Goal: Subscribe to service/newsletter

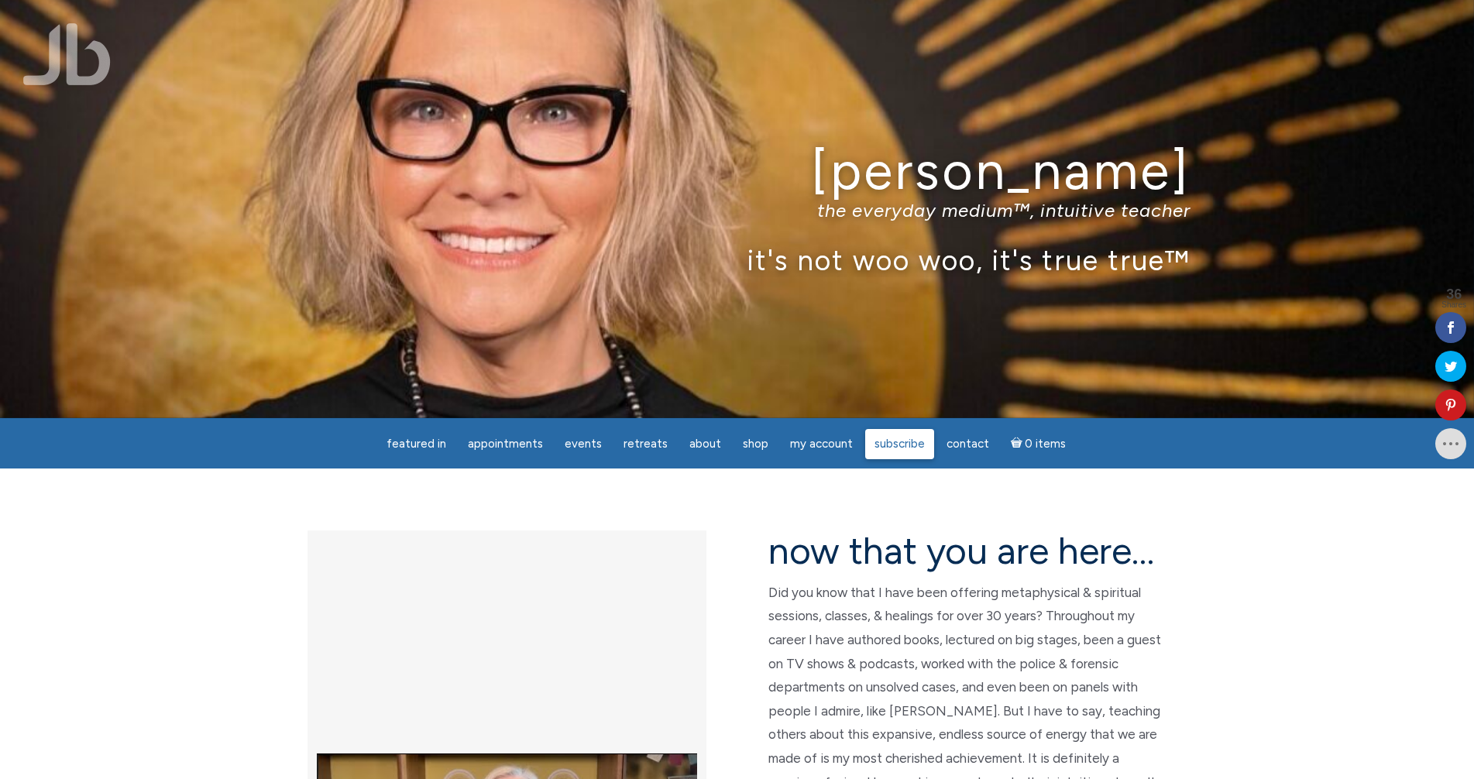
click at [766, 446] on span "Subscribe" at bounding box center [900, 444] width 50 height 14
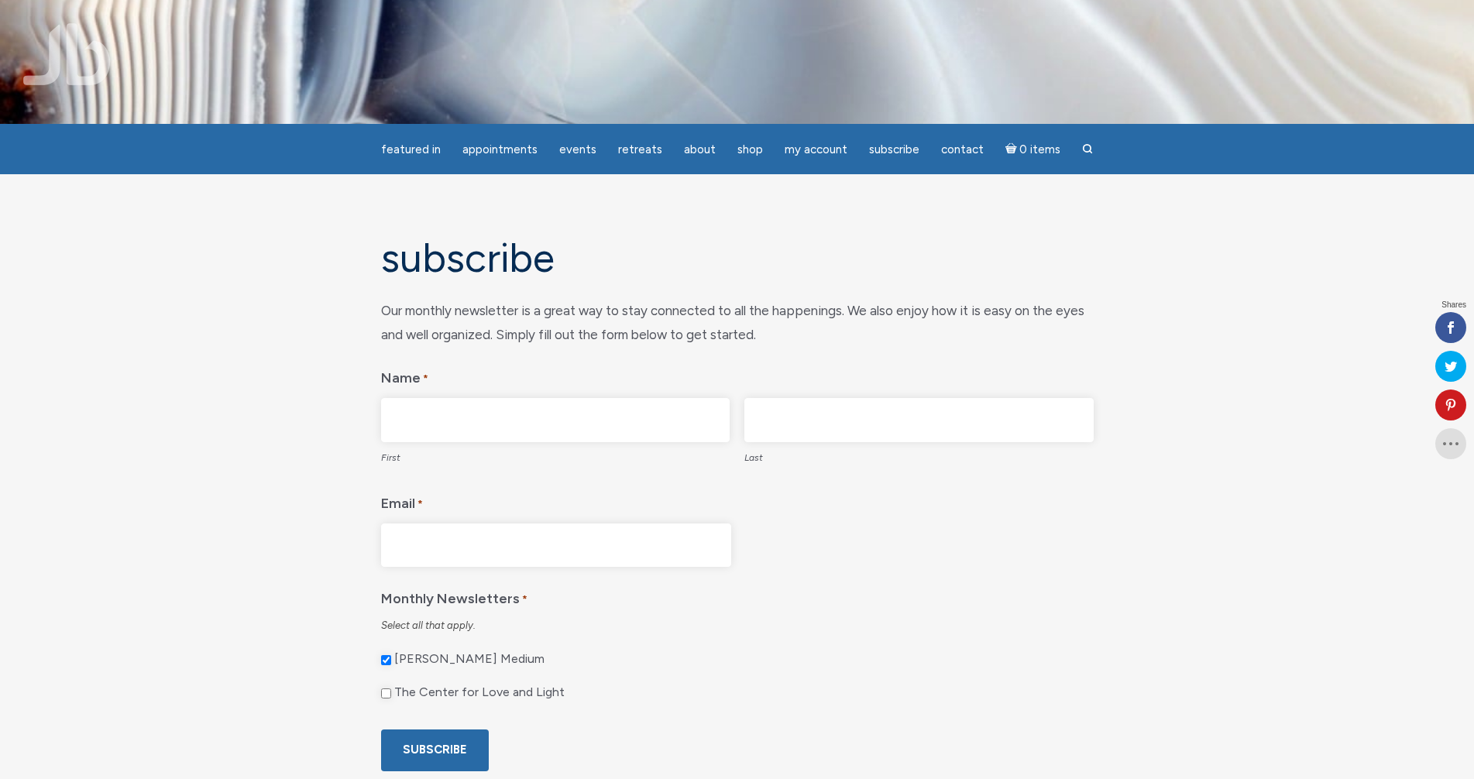
click at [566, 415] on input "First" at bounding box center [555, 420] width 349 height 44
type input "Sandy"
type input "Stockhausen"
type input "sandystockys@gmail.com"
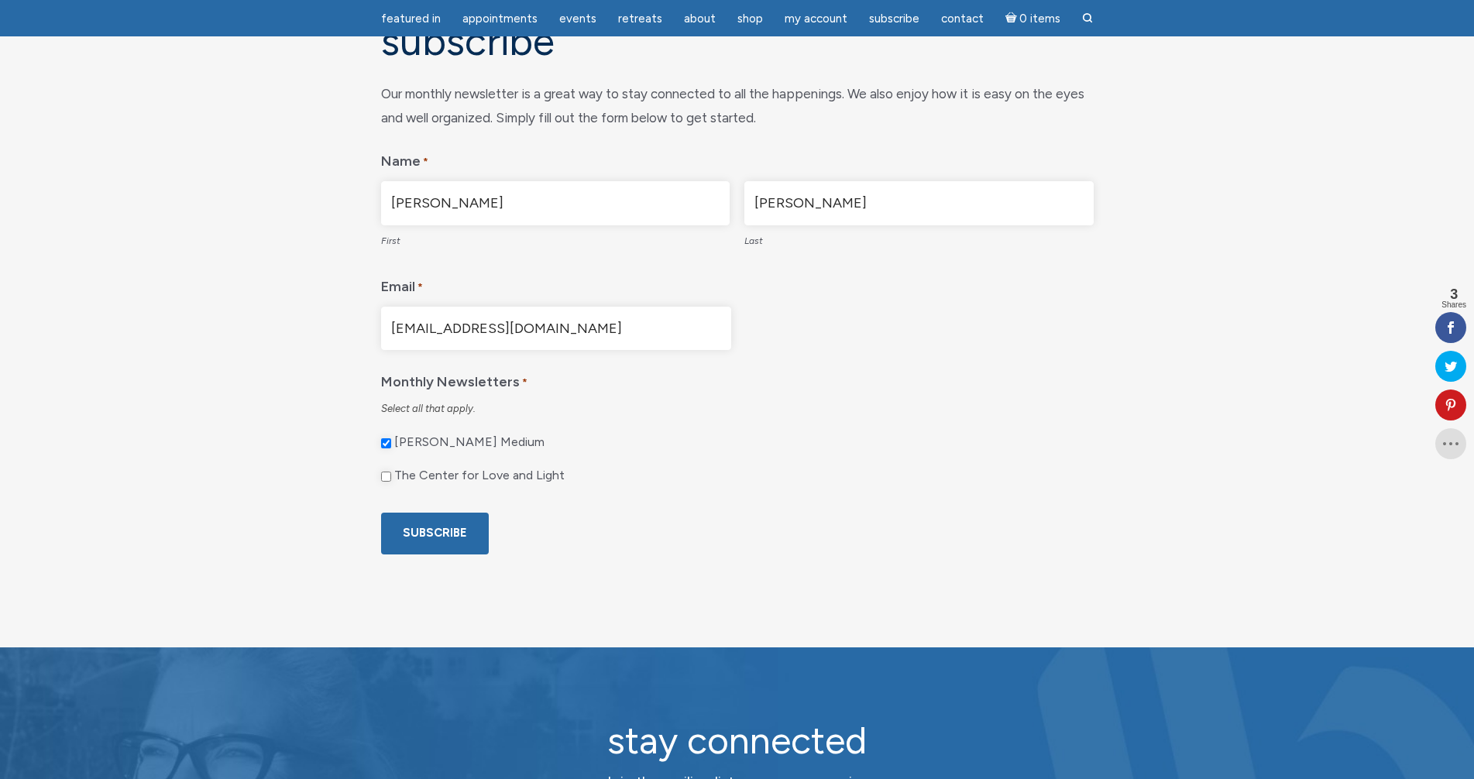
scroll to position [232, 0]
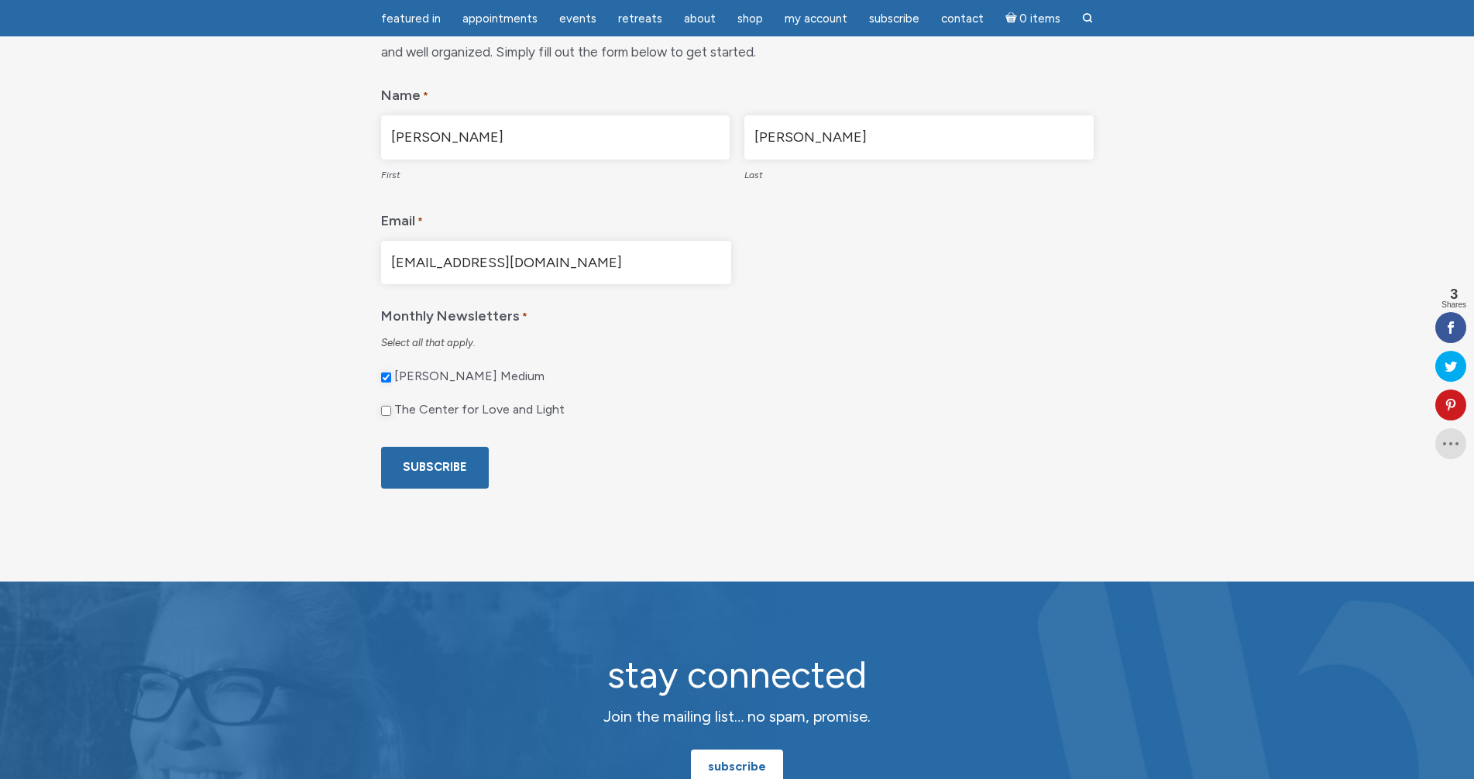
click at [384, 411] on input "The Center for Love and Light" at bounding box center [386, 411] width 10 height 10
checkbox input "true"
click at [431, 467] on input "Subscribe" at bounding box center [435, 467] width 108 height 41
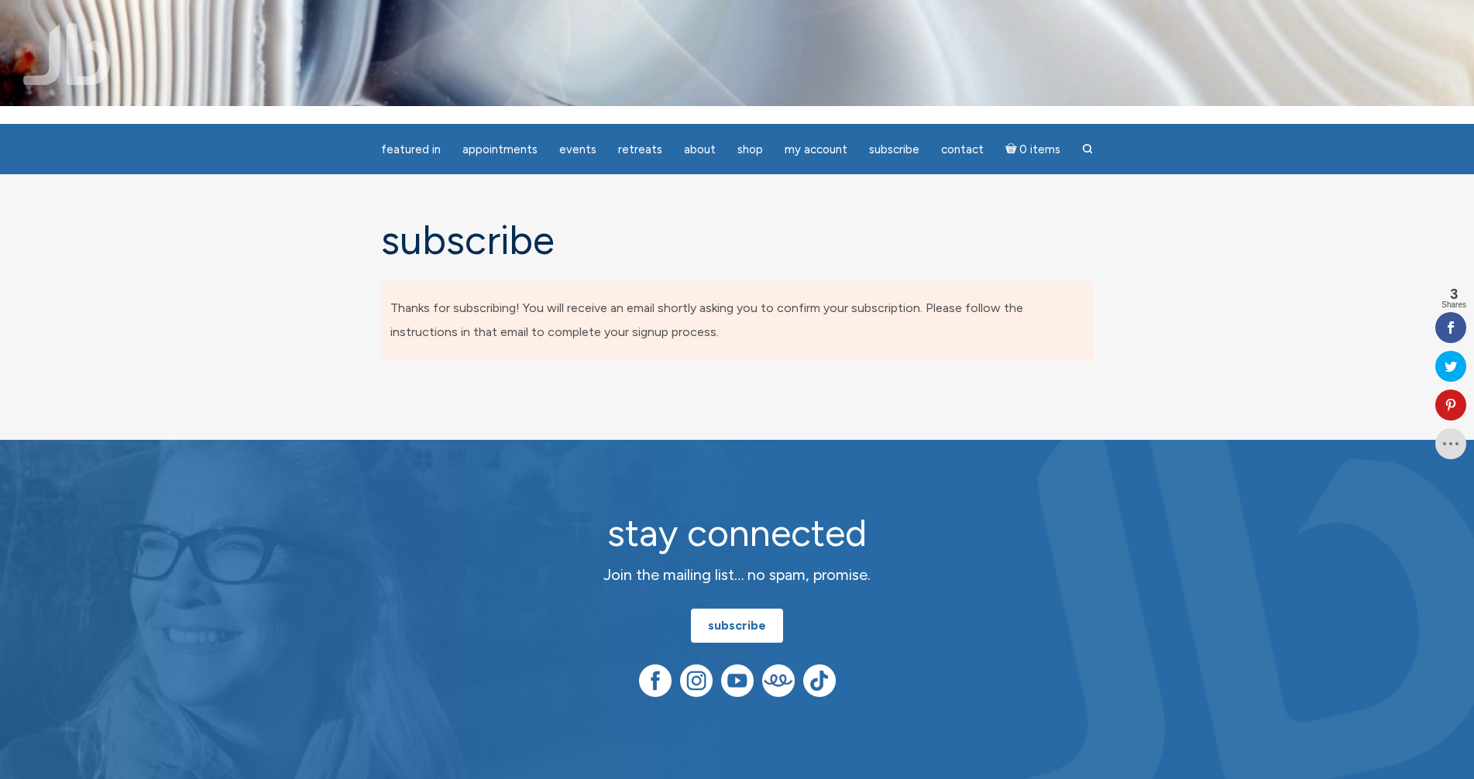
scroll to position [16, 0]
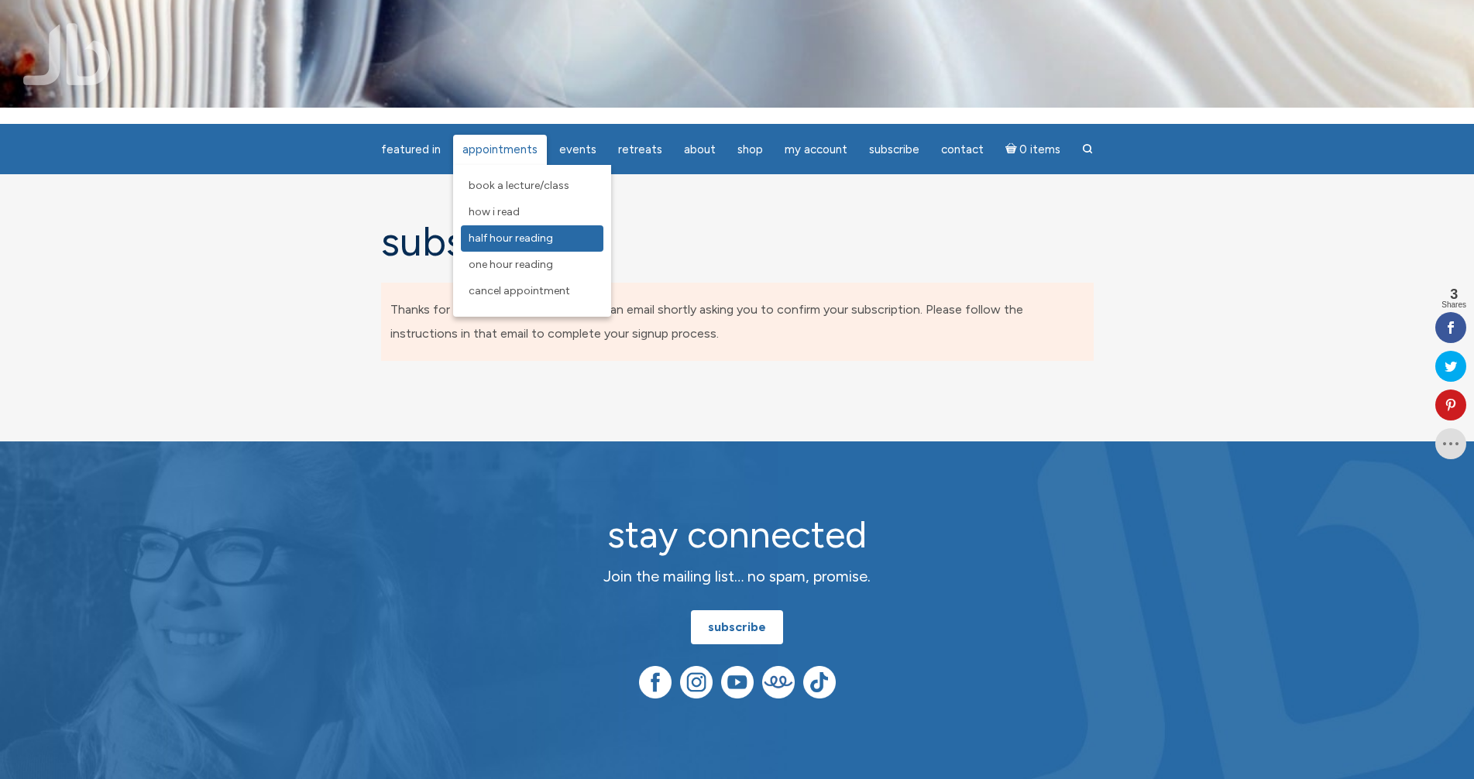
click at [511, 240] on span "Half Hour Reading" at bounding box center [511, 238] width 84 height 13
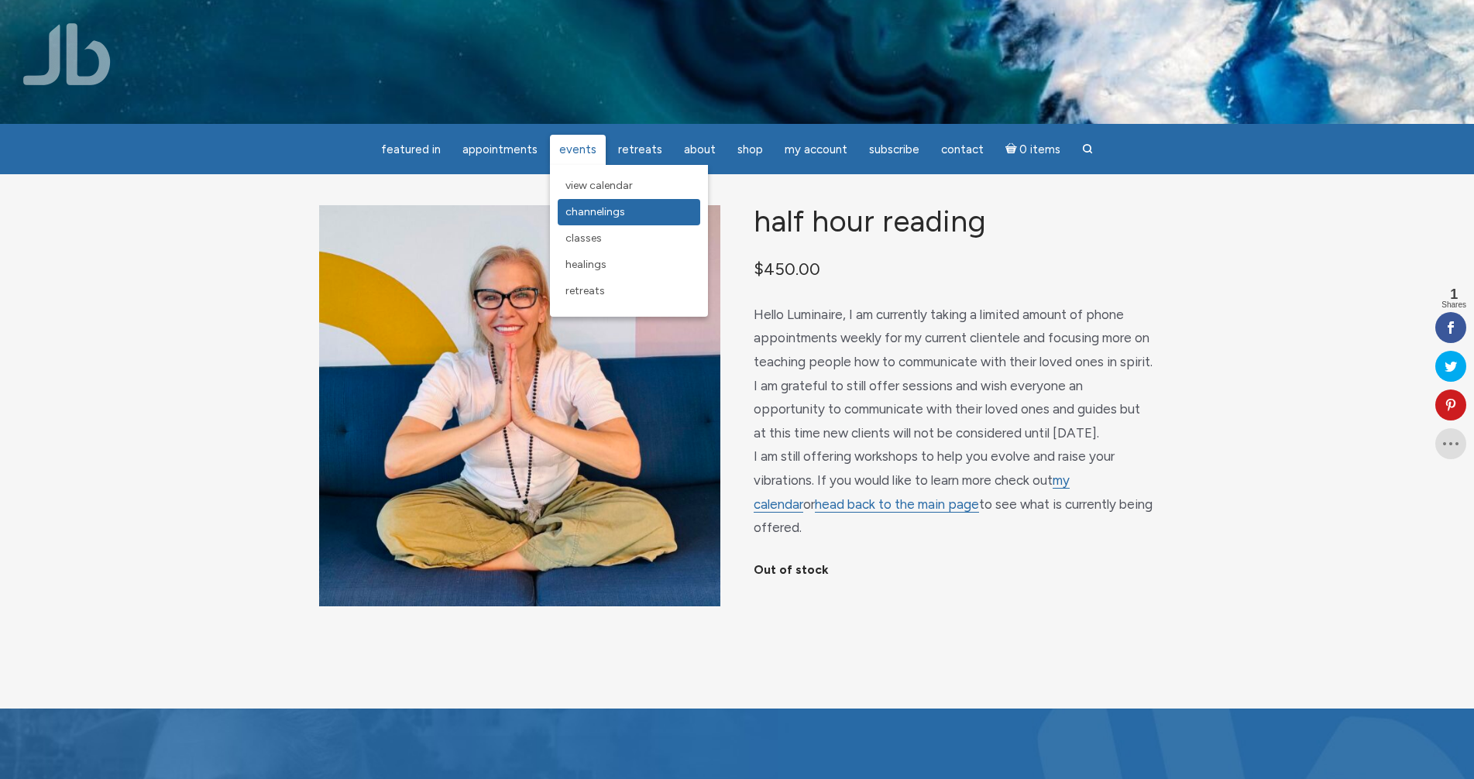
click at [590, 210] on span "Channelings" at bounding box center [596, 211] width 60 height 13
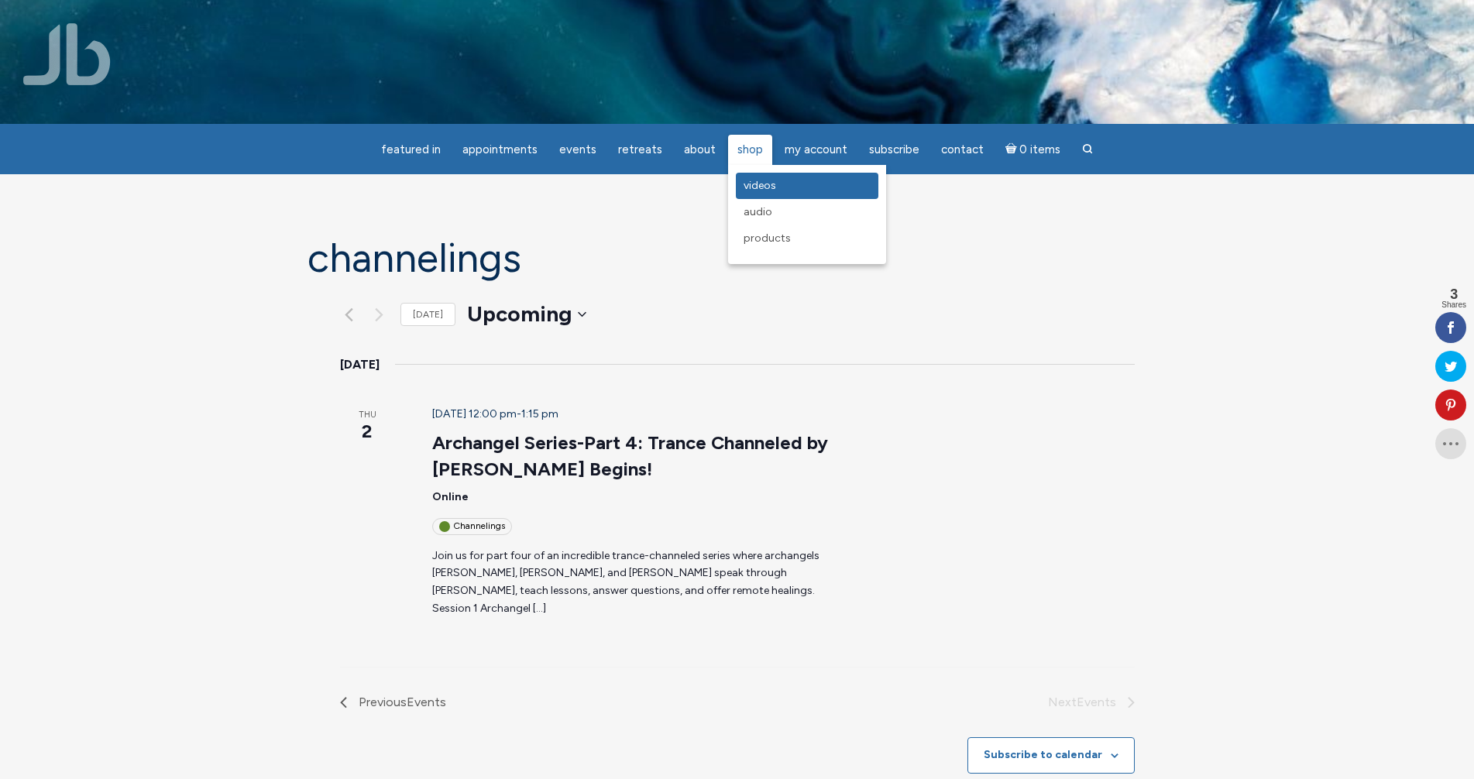
click at [763, 187] on span "Videos" at bounding box center [760, 185] width 33 height 13
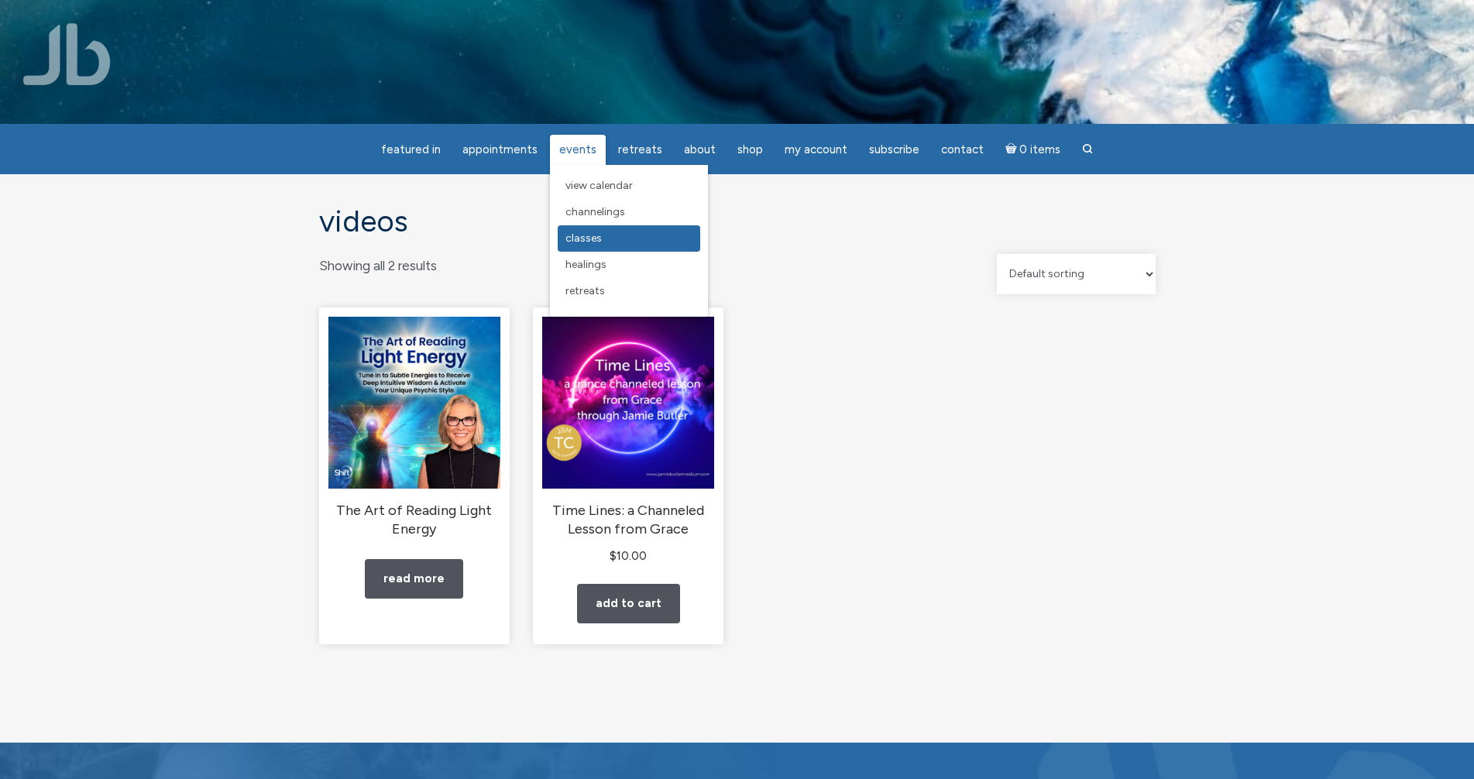
click at [596, 239] on span "Classes" at bounding box center [584, 238] width 36 height 13
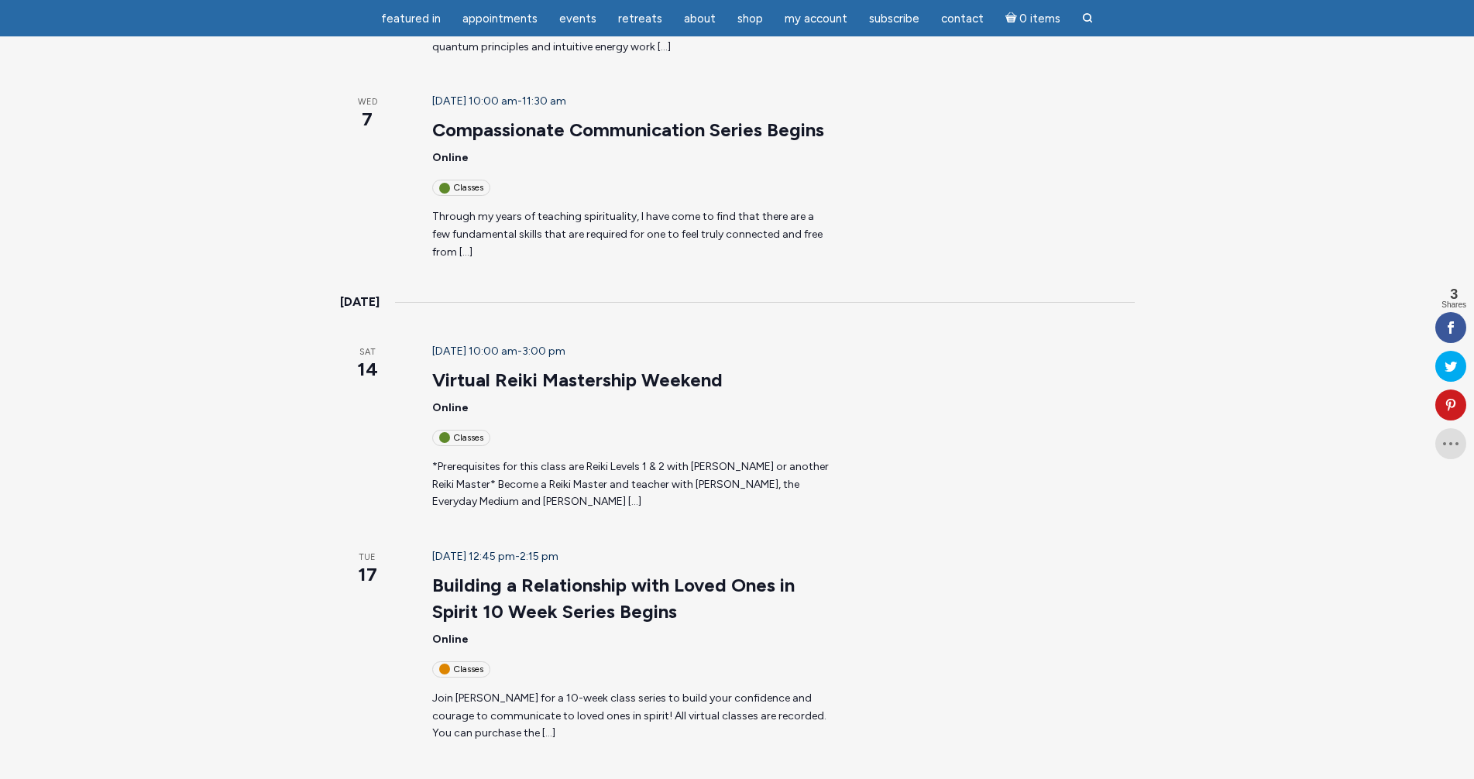
scroll to position [1240, 0]
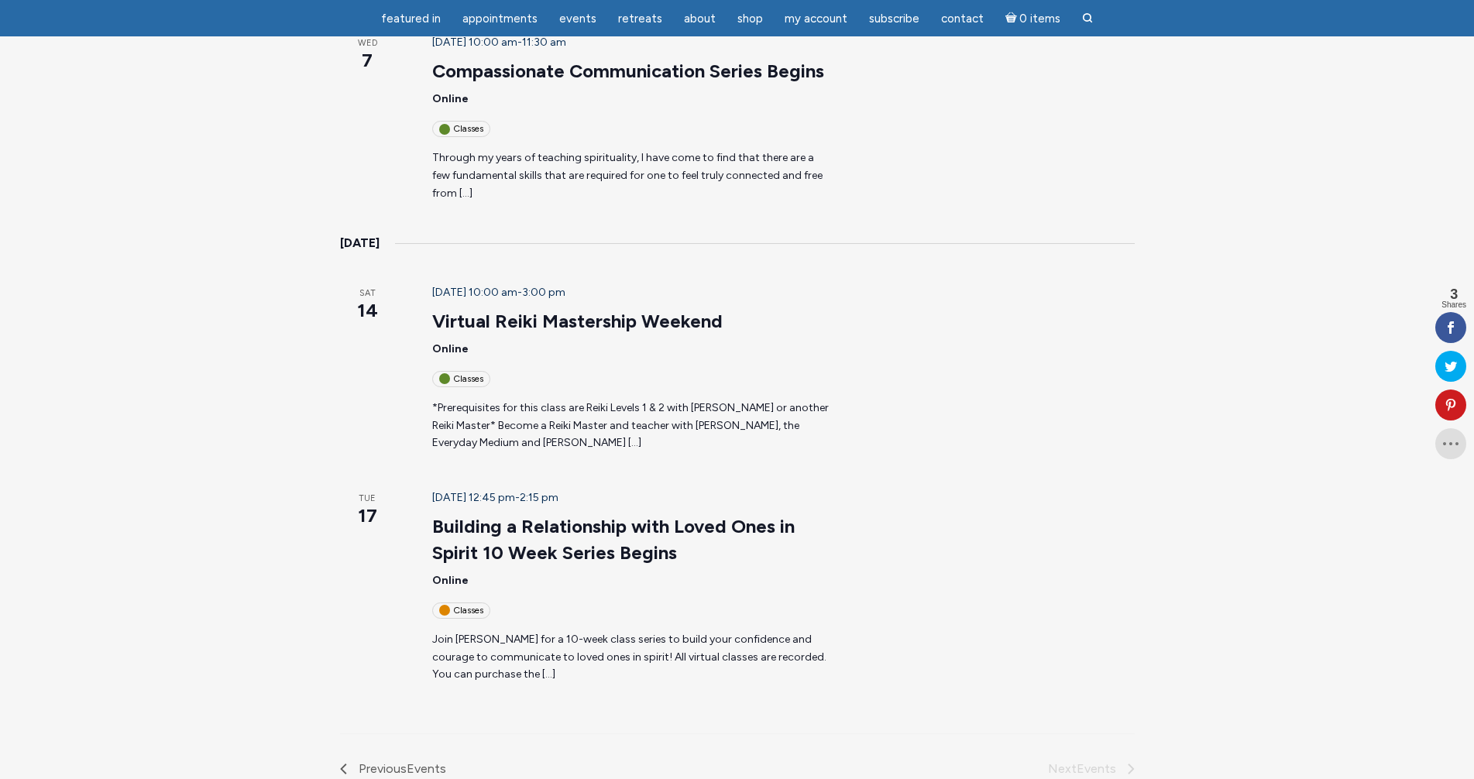
click at [447, 603] on div "Classes" at bounding box center [461, 611] width 58 height 16
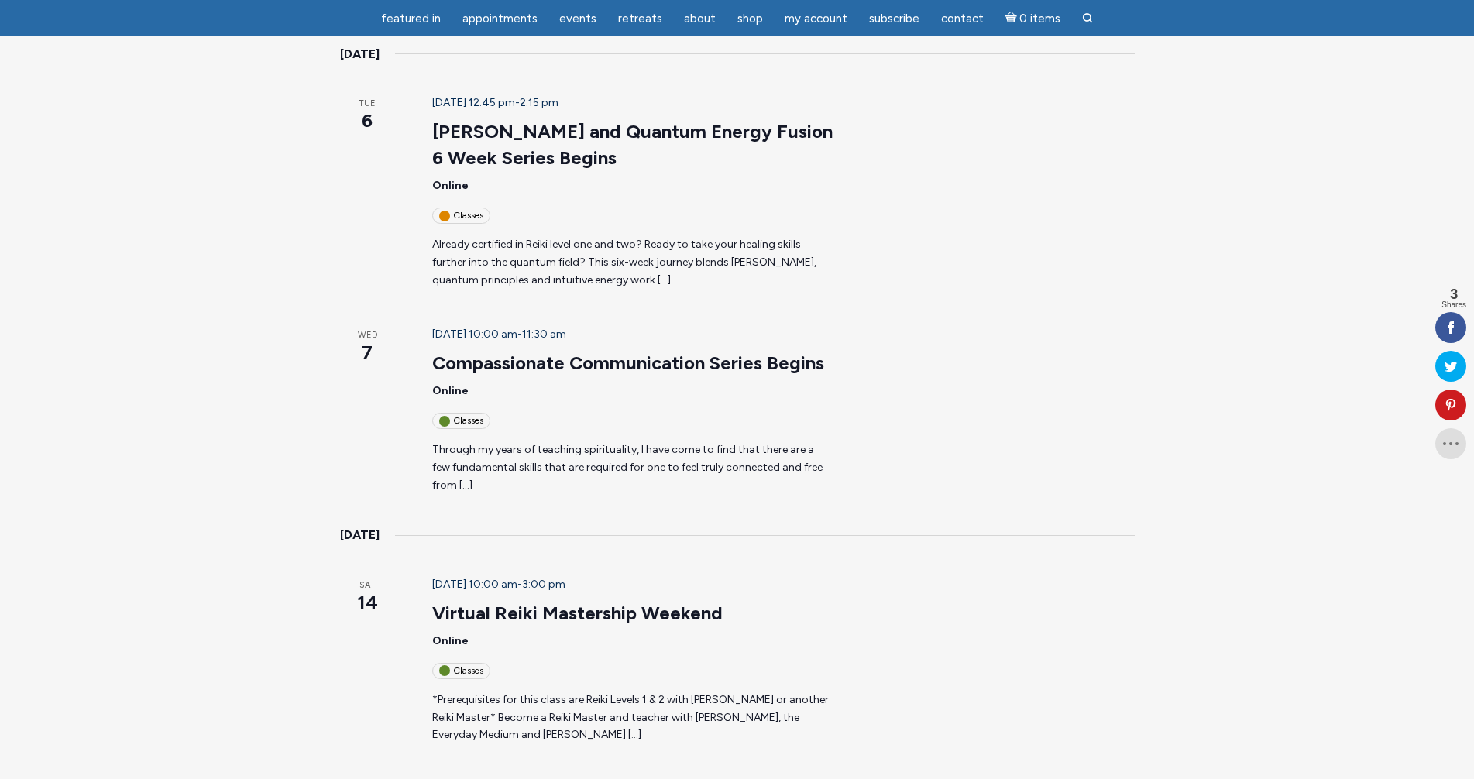
scroll to position [930, 0]
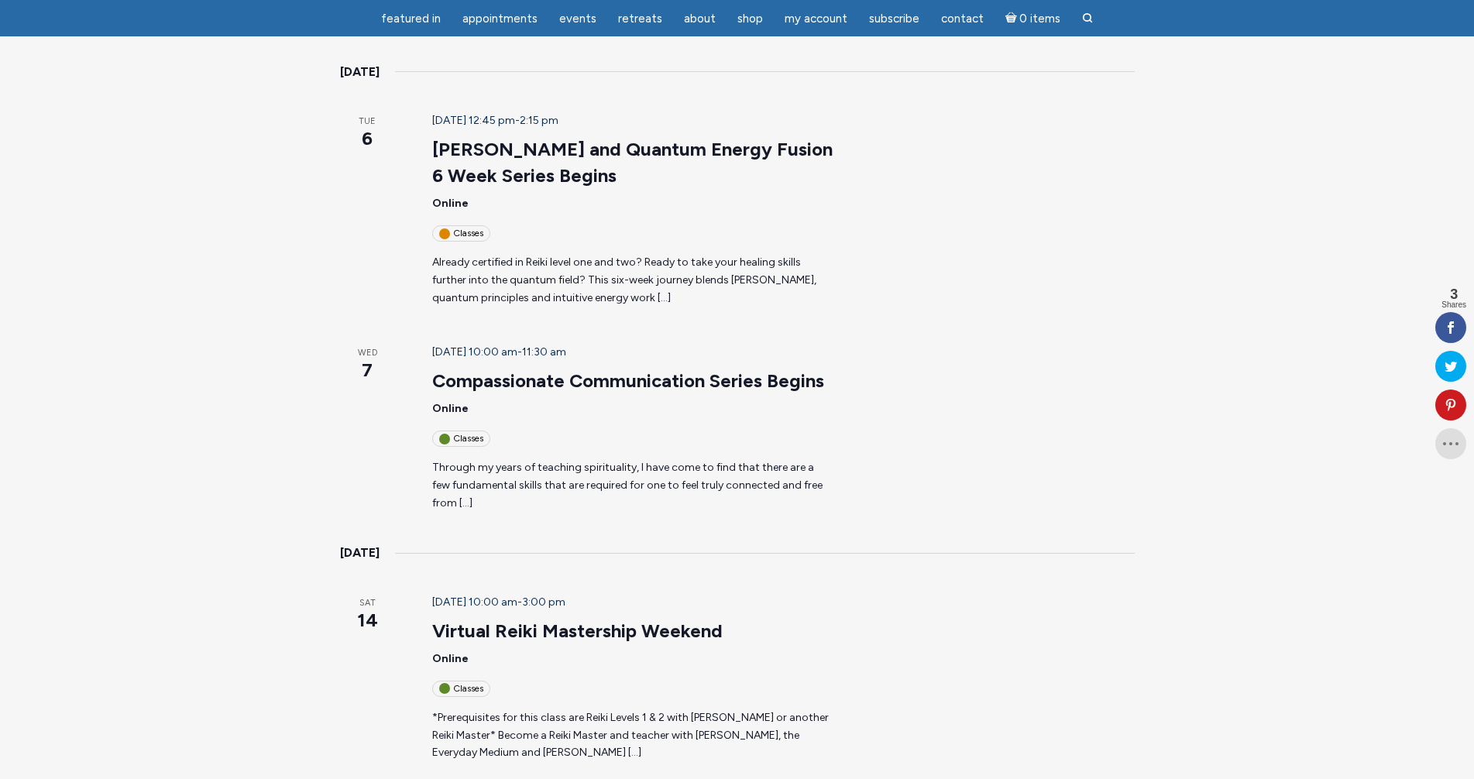
click at [442, 681] on div "Classes" at bounding box center [461, 689] width 58 height 16
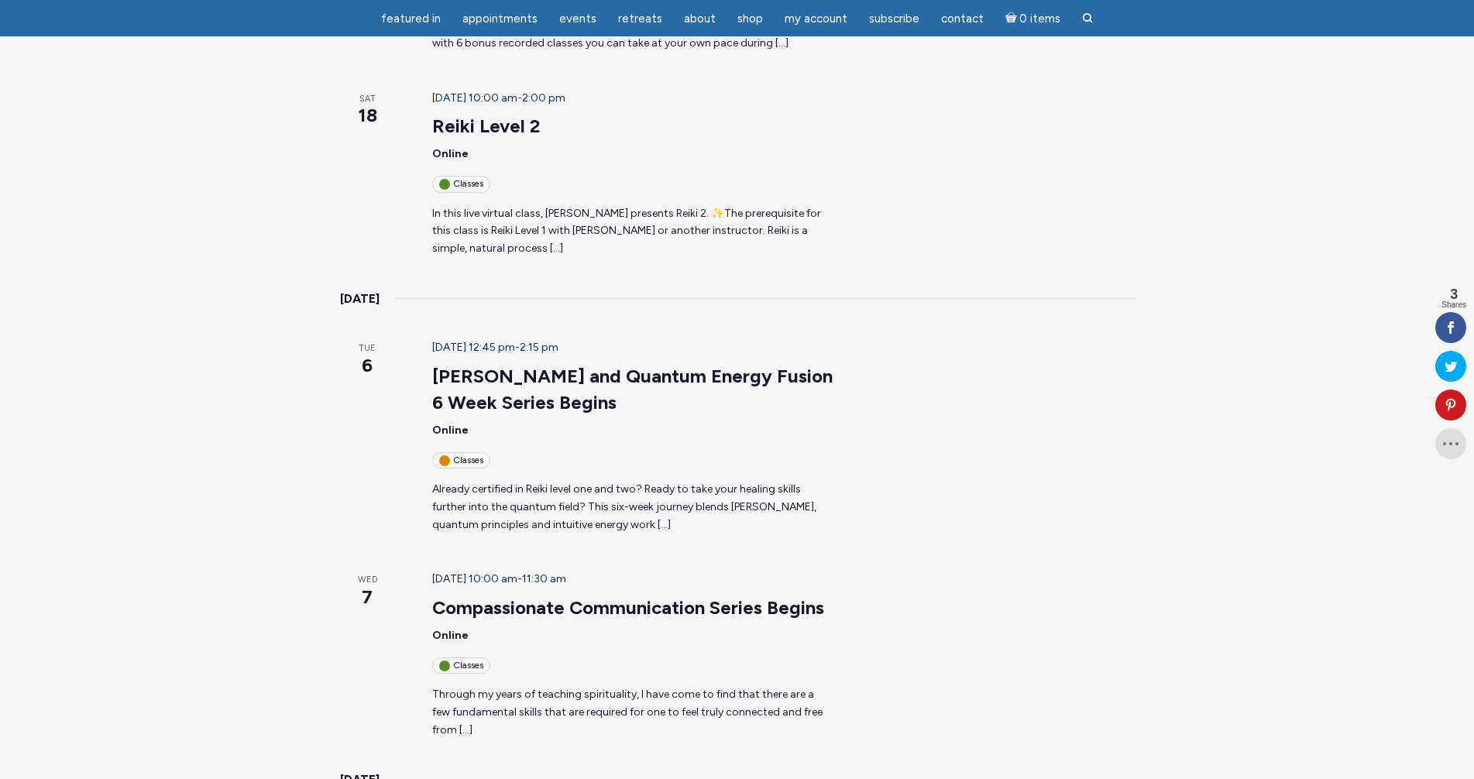
scroll to position [697, 0]
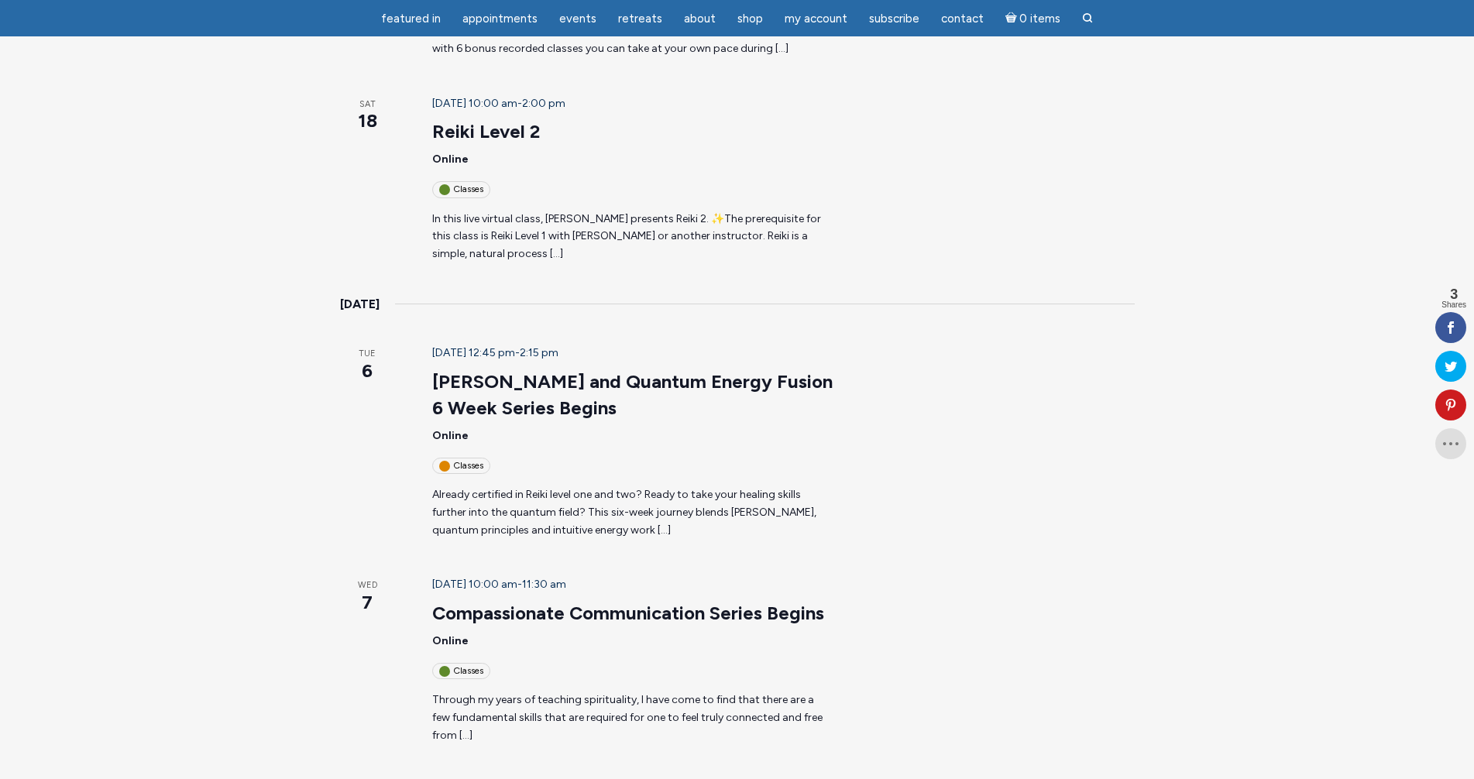
click at [447, 458] on div "Classes" at bounding box center [461, 466] width 58 height 16
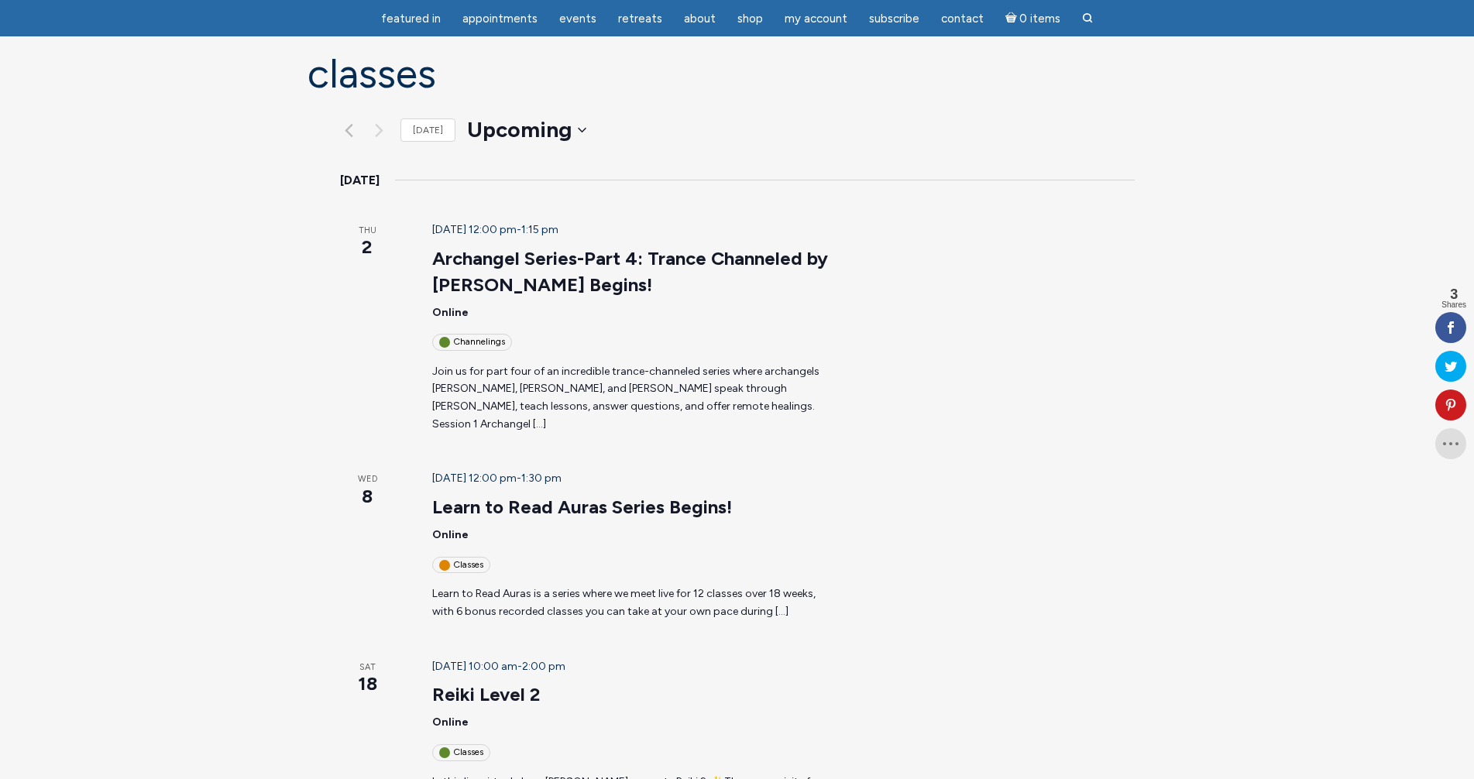
scroll to position [77, 0]
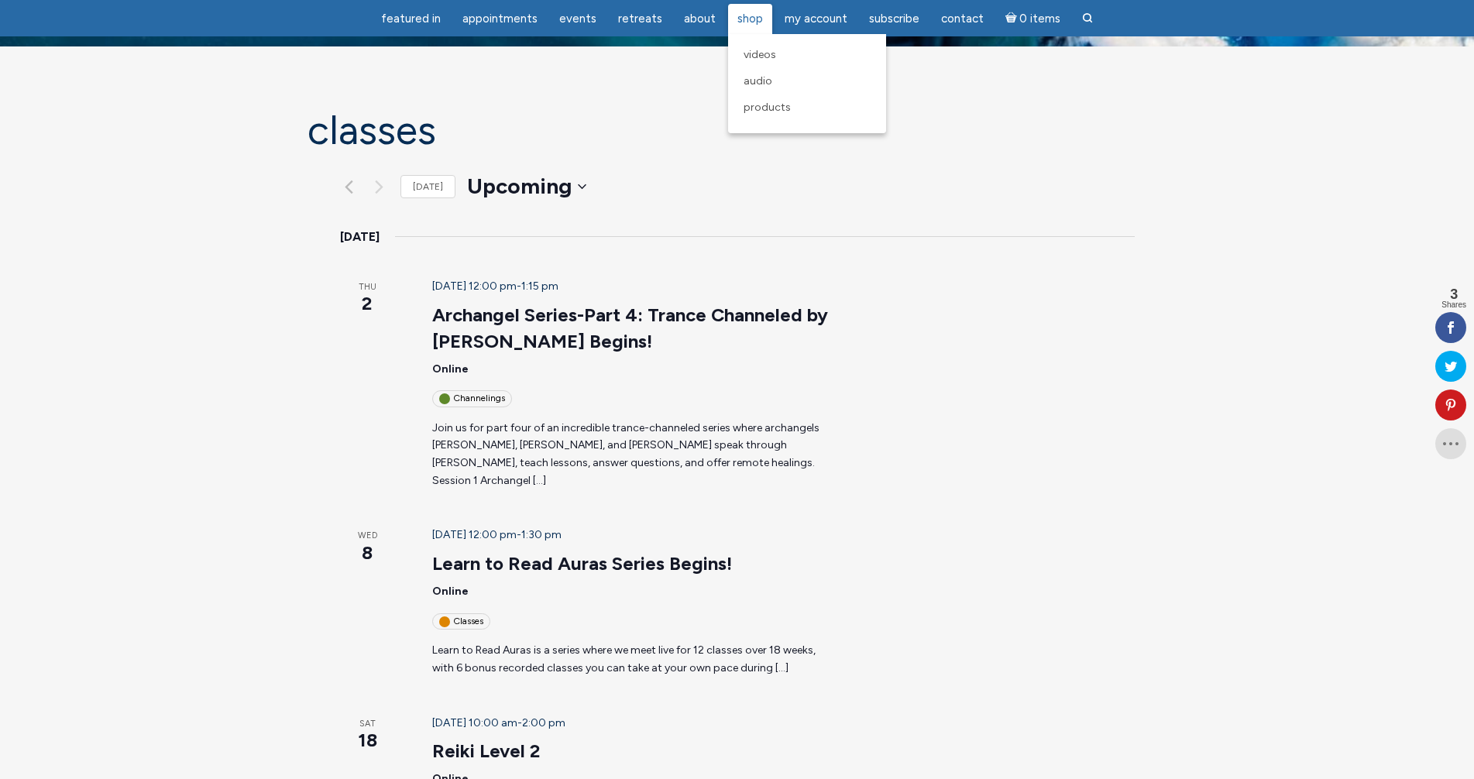
click at [745, 16] on span "Shop" at bounding box center [751, 19] width 26 height 14
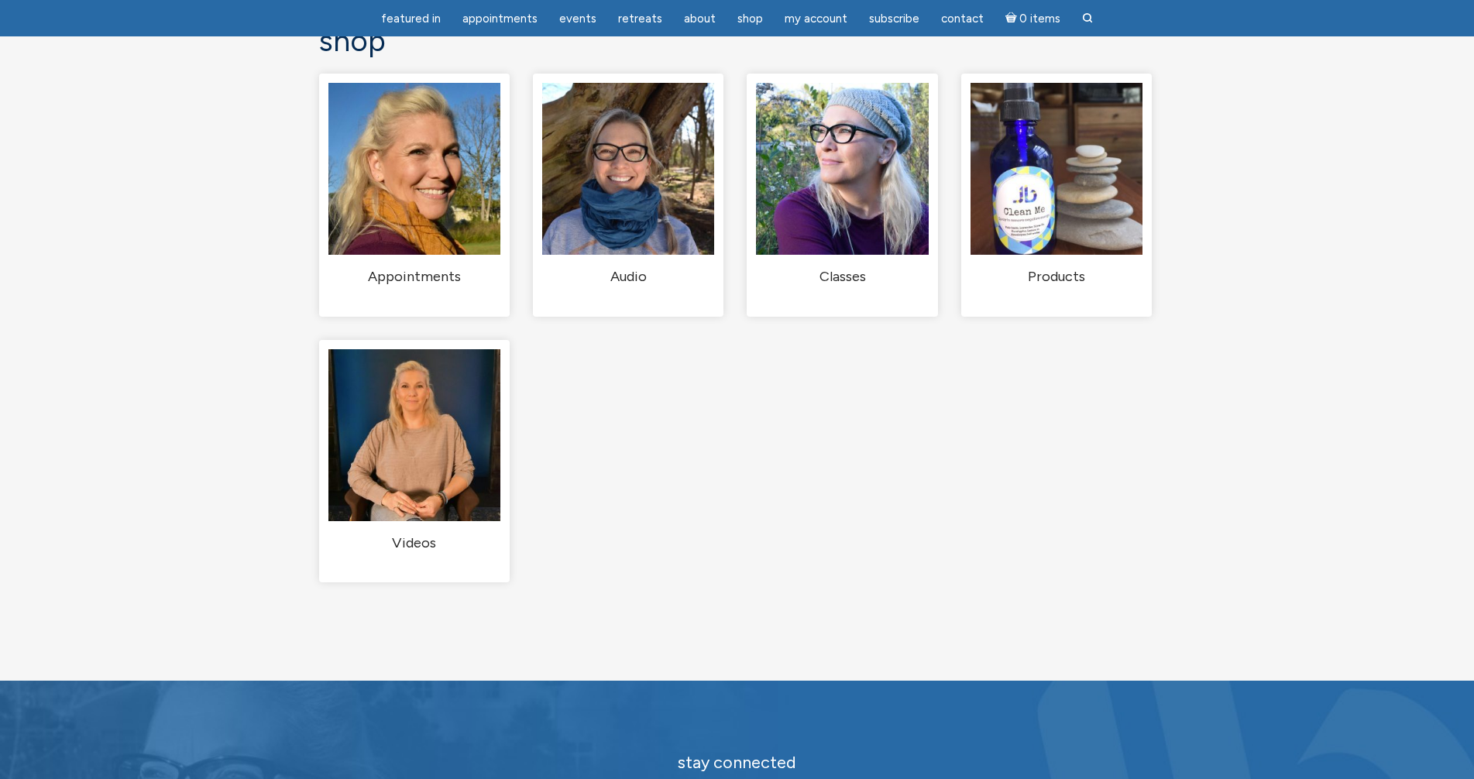
scroll to position [155, 0]
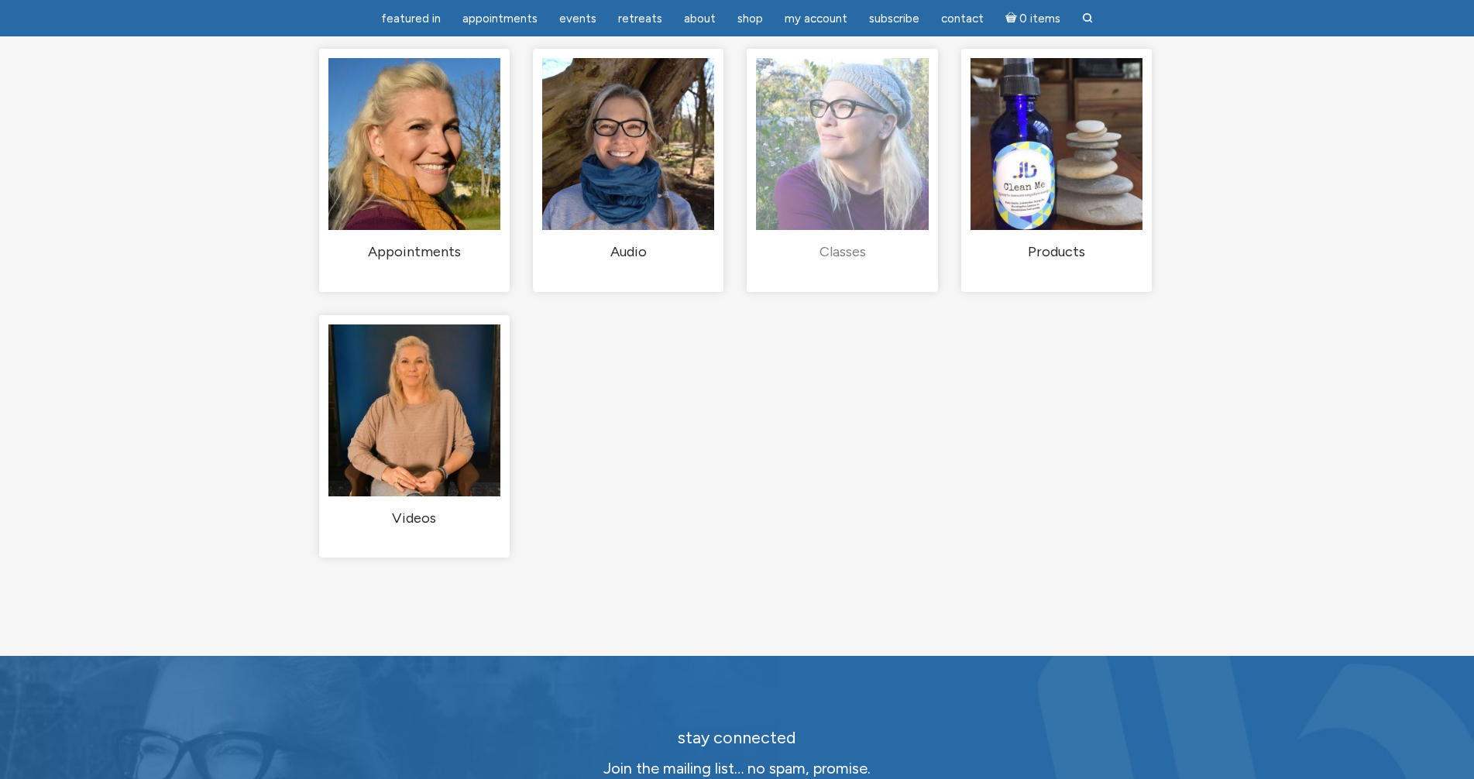
click at [851, 262] on h2 "Classes (1)" at bounding box center [842, 252] width 172 height 19
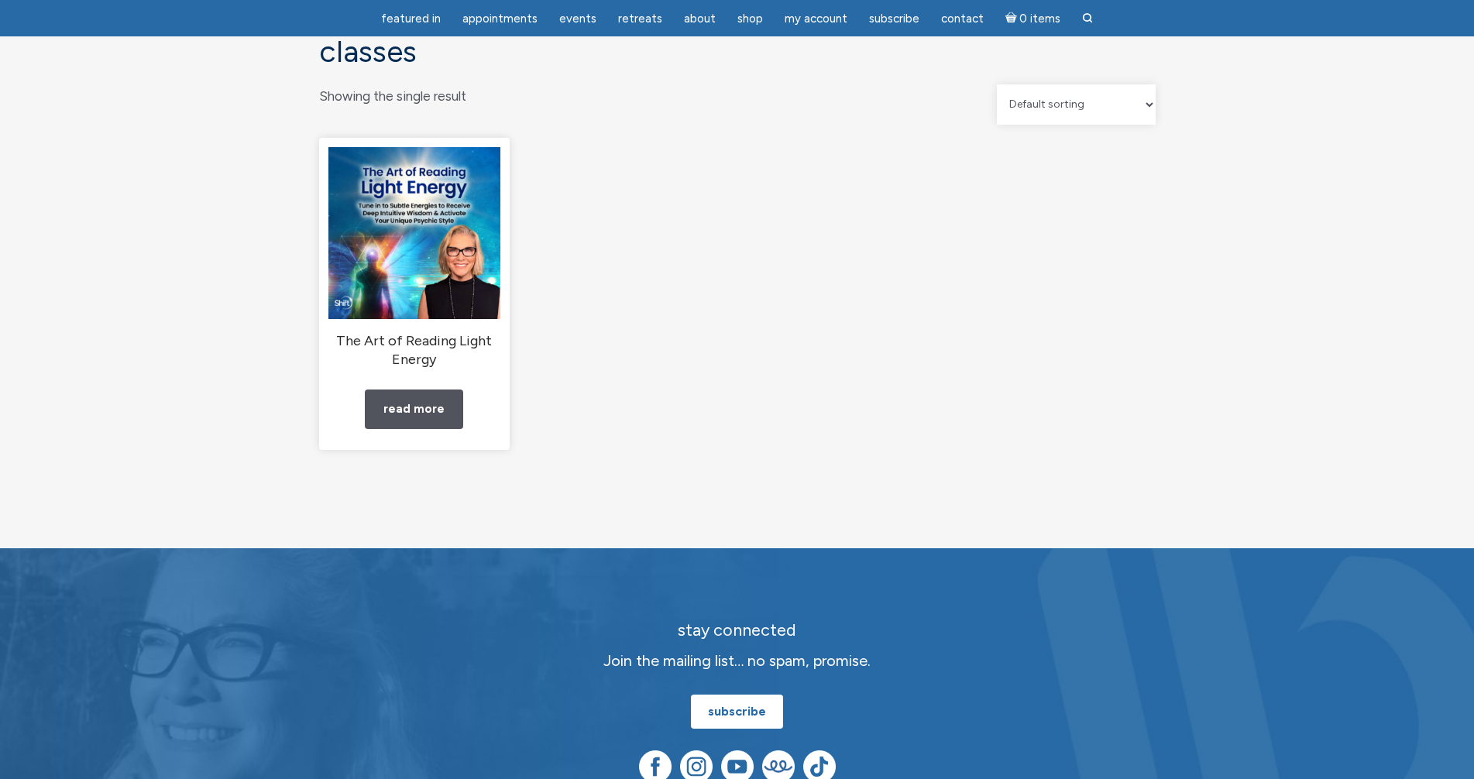
scroll to position [155, 0]
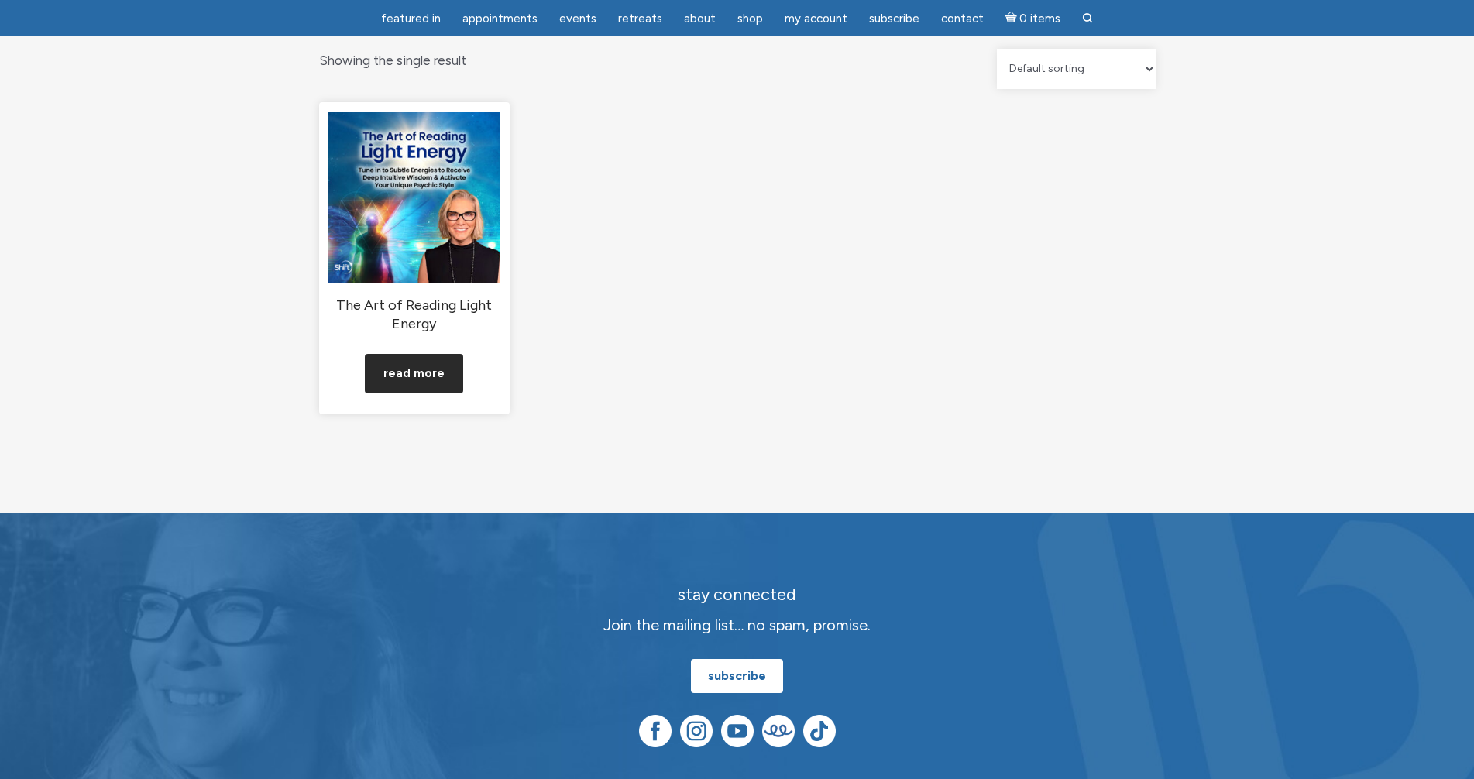
click at [408, 384] on link "Read more" at bounding box center [414, 374] width 98 height 40
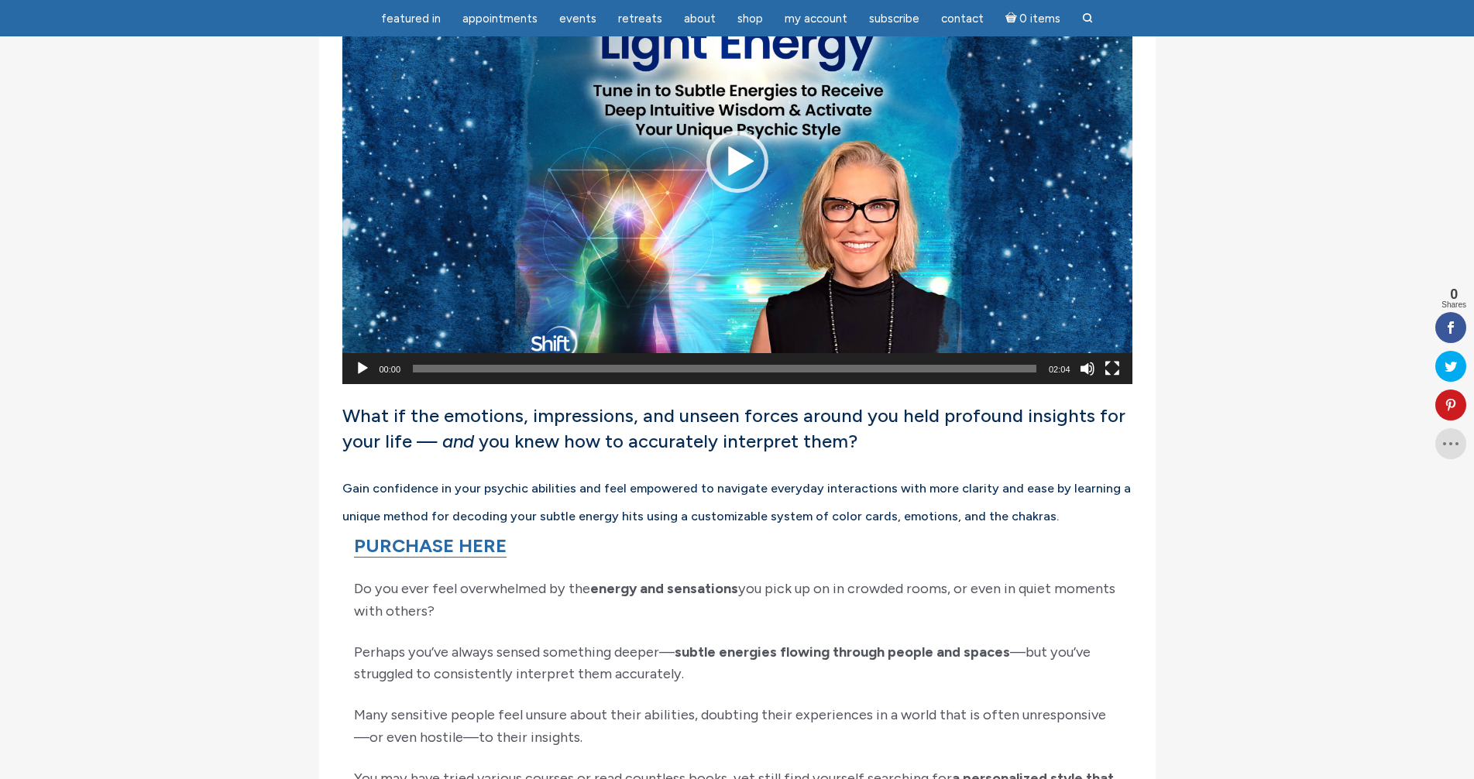
scroll to position [775, 0]
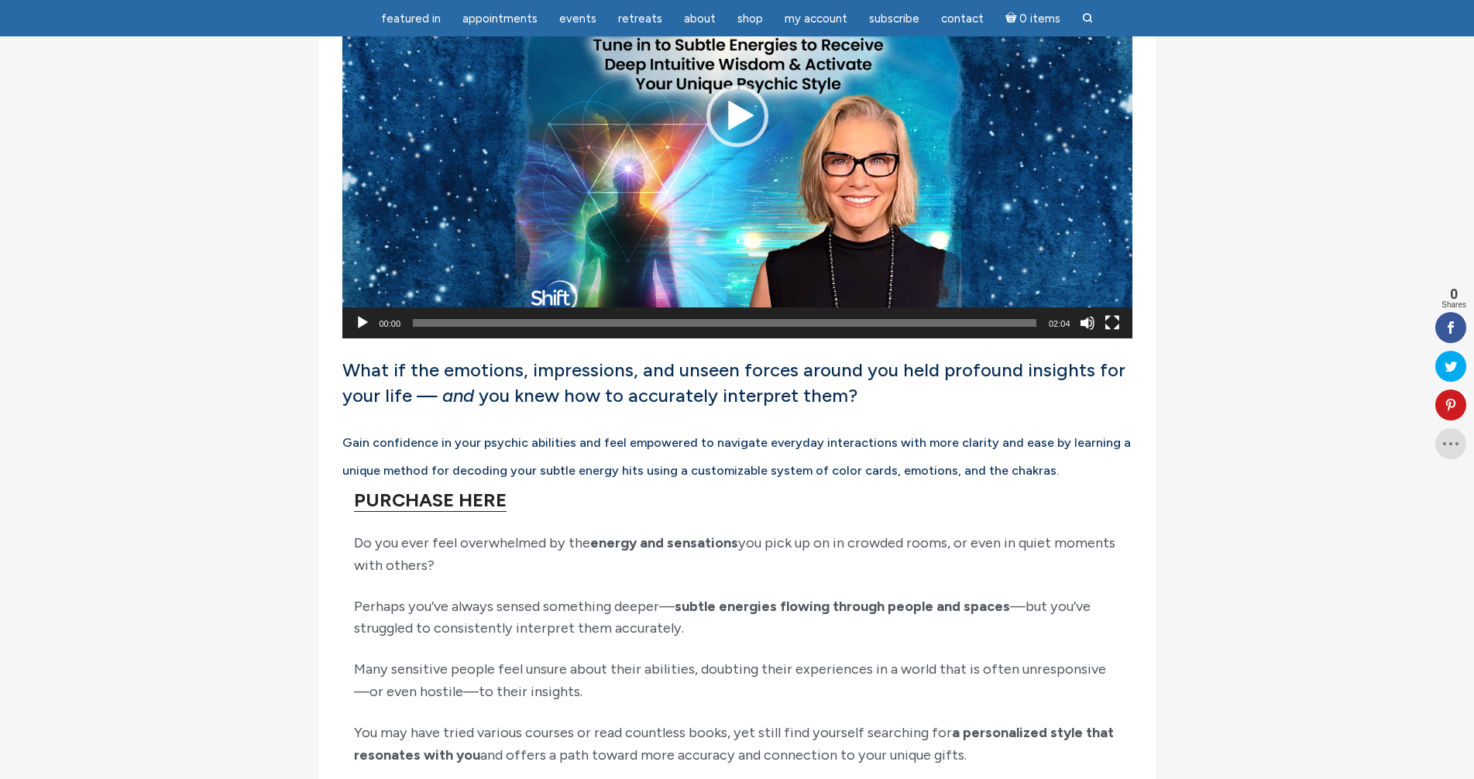
click at [473, 512] on link "PURCHASE HERE" at bounding box center [430, 500] width 153 height 23
